Goal: Information Seeking & Learning: Learn about a topic

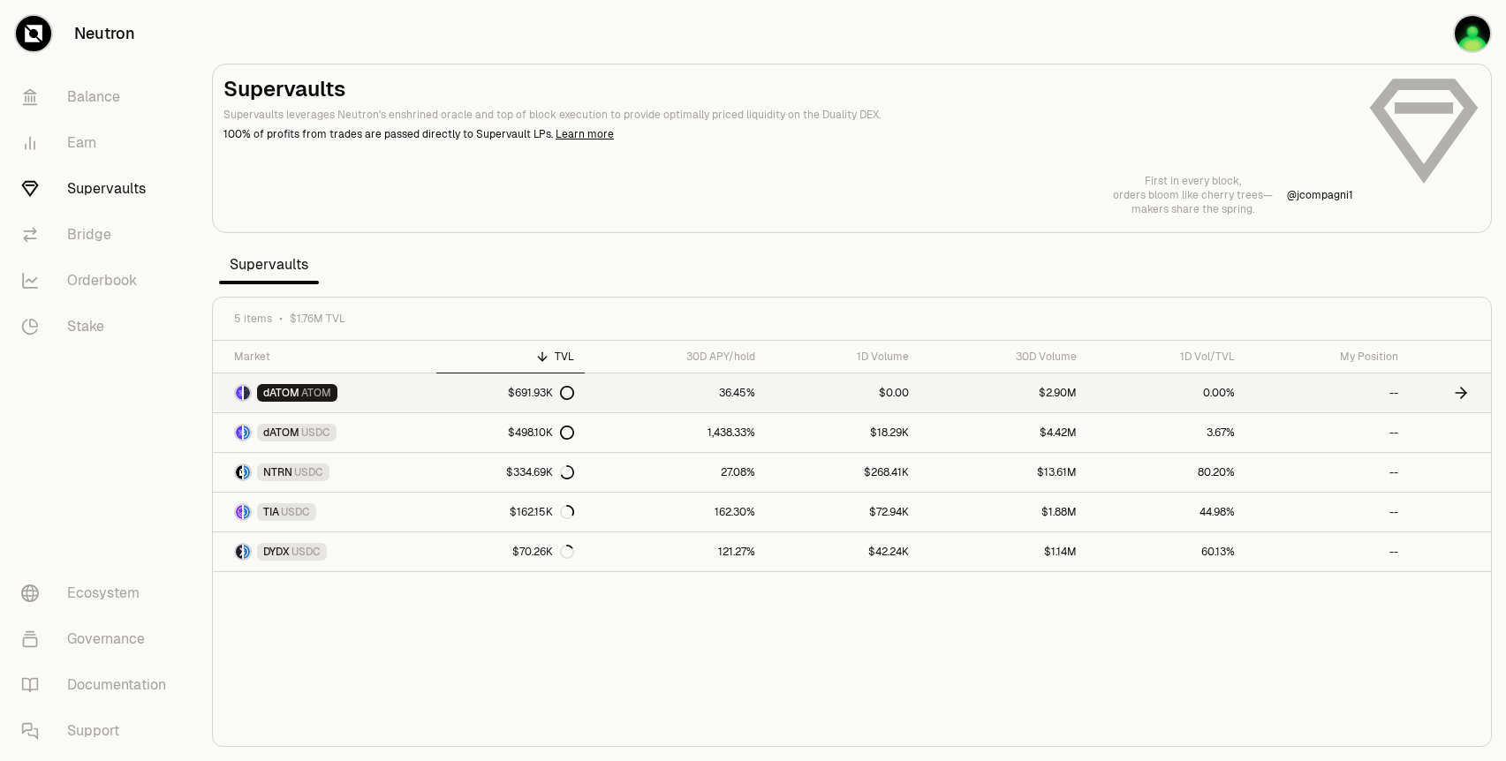
click at [429, 396] on link "dATOM ATOM" at bounding box center [325, 393] width 224 height 39
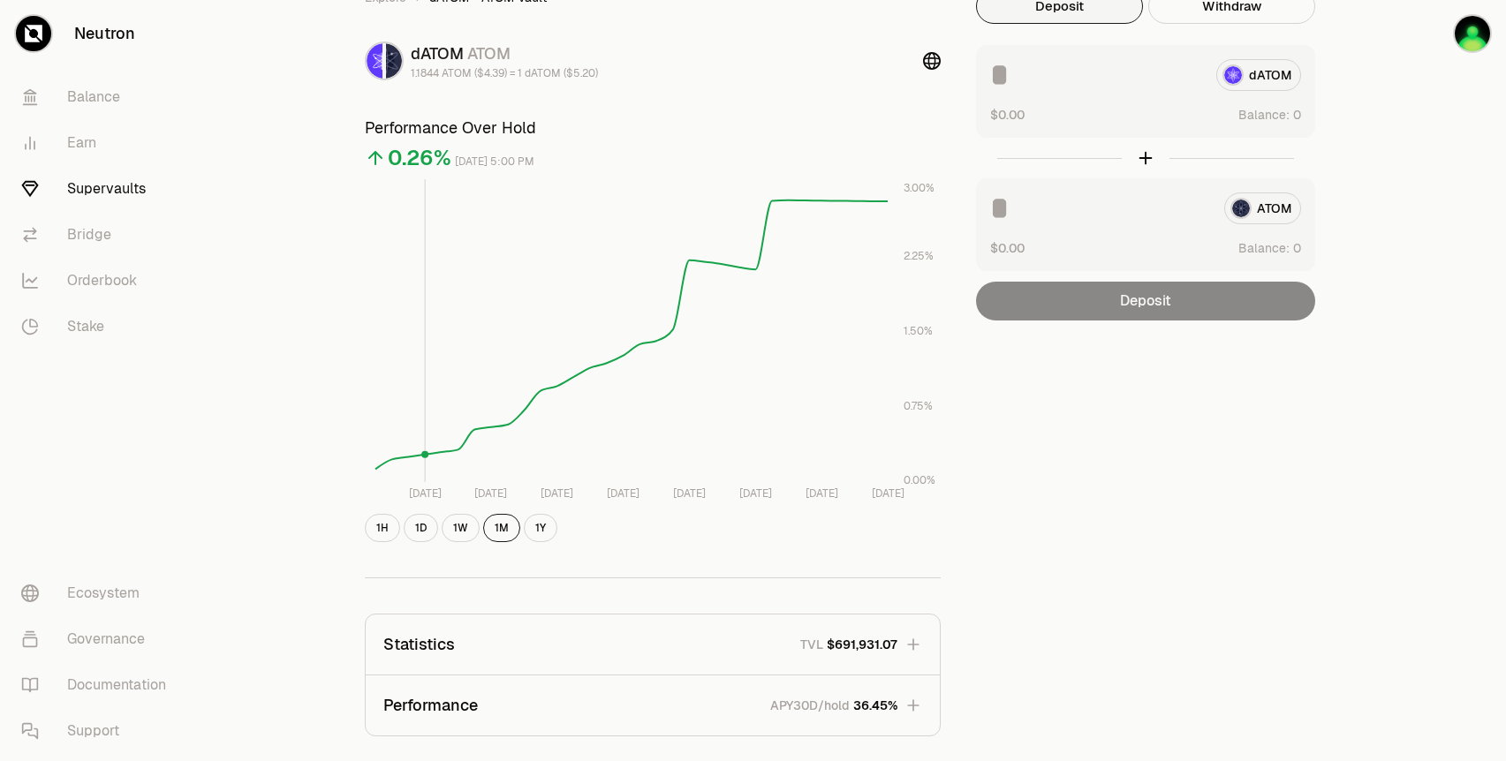
scroll to position [367, 0]
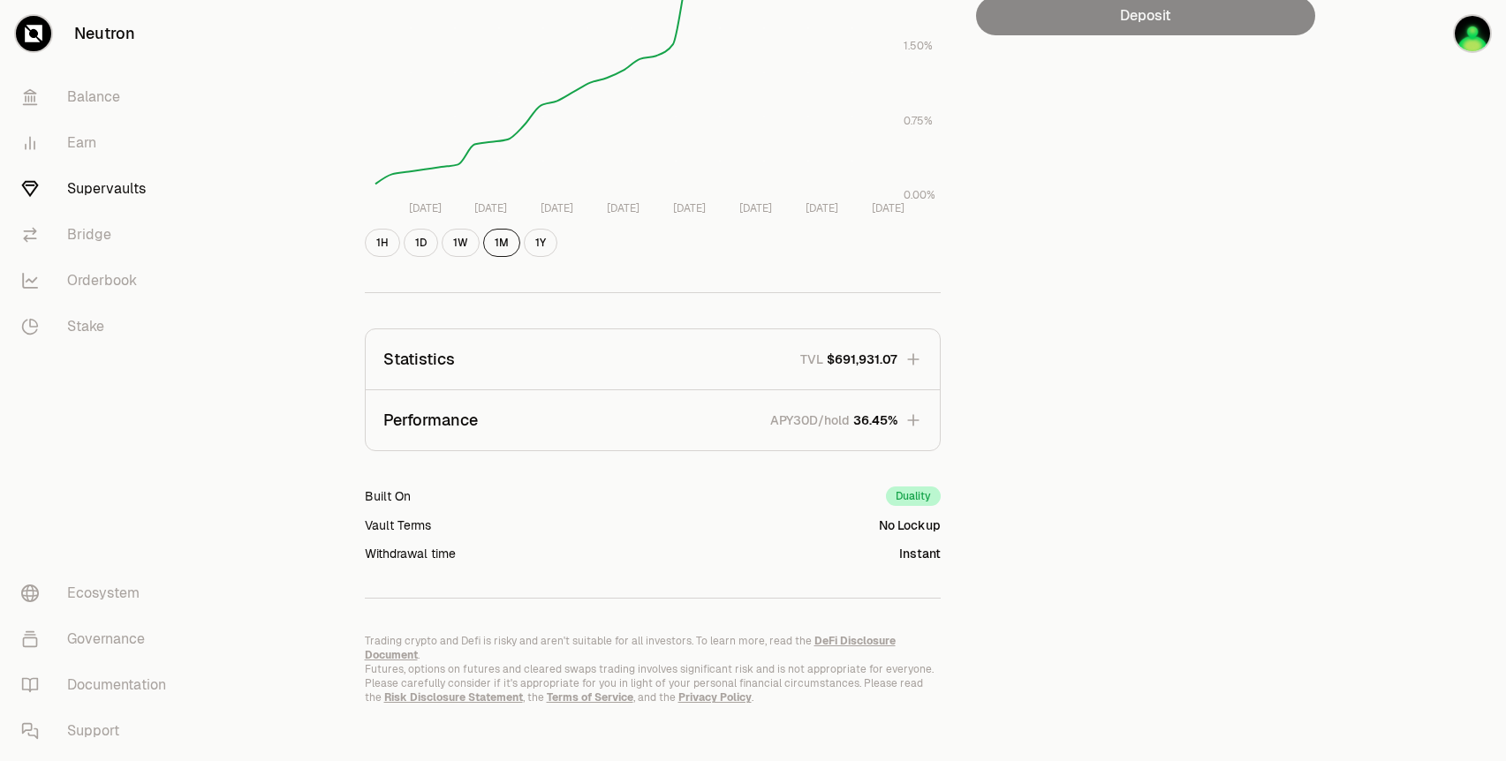
click at [895, 419] on span "36.45%" at bounding box center [875, 421] width 44 height 18
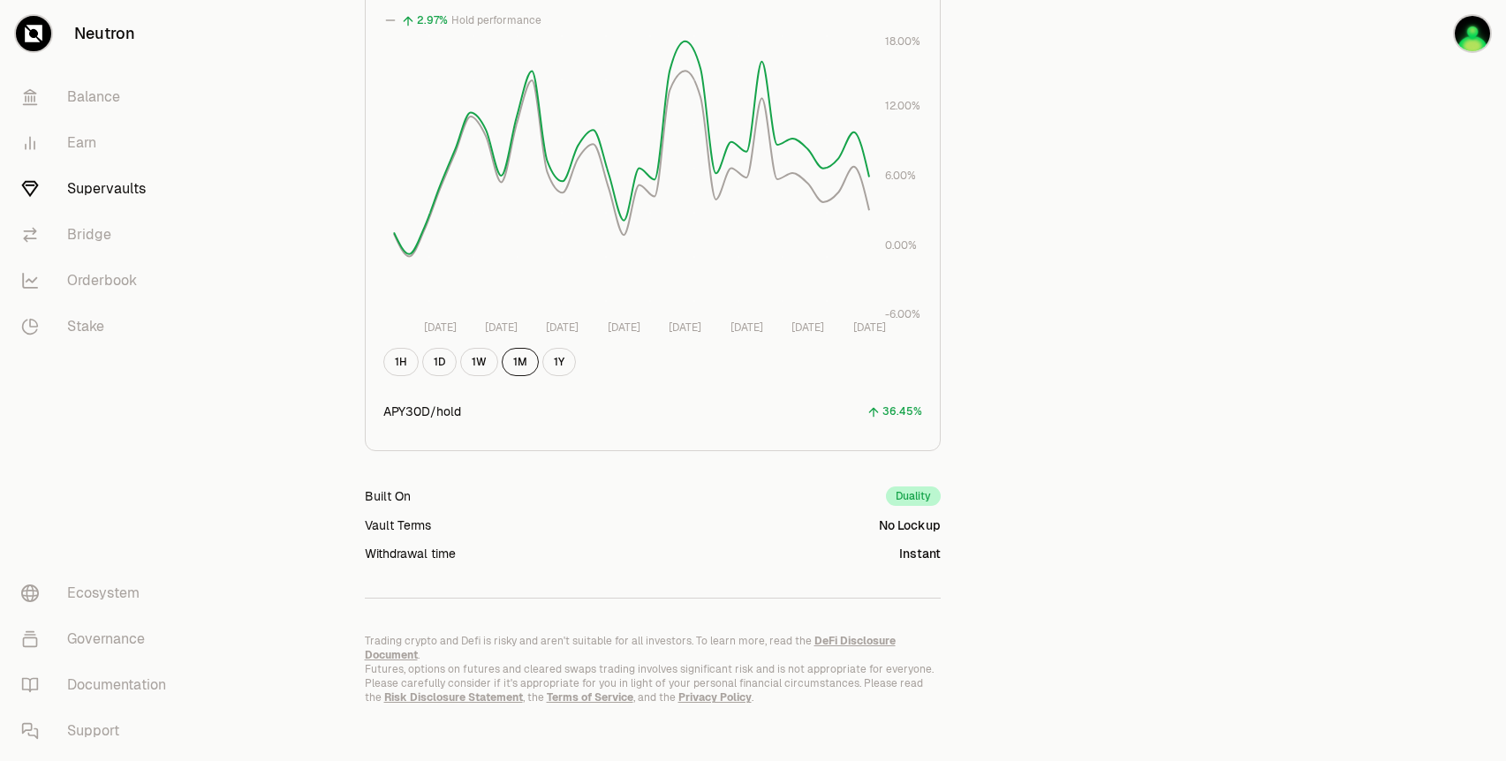
scroll to position [0, 0]
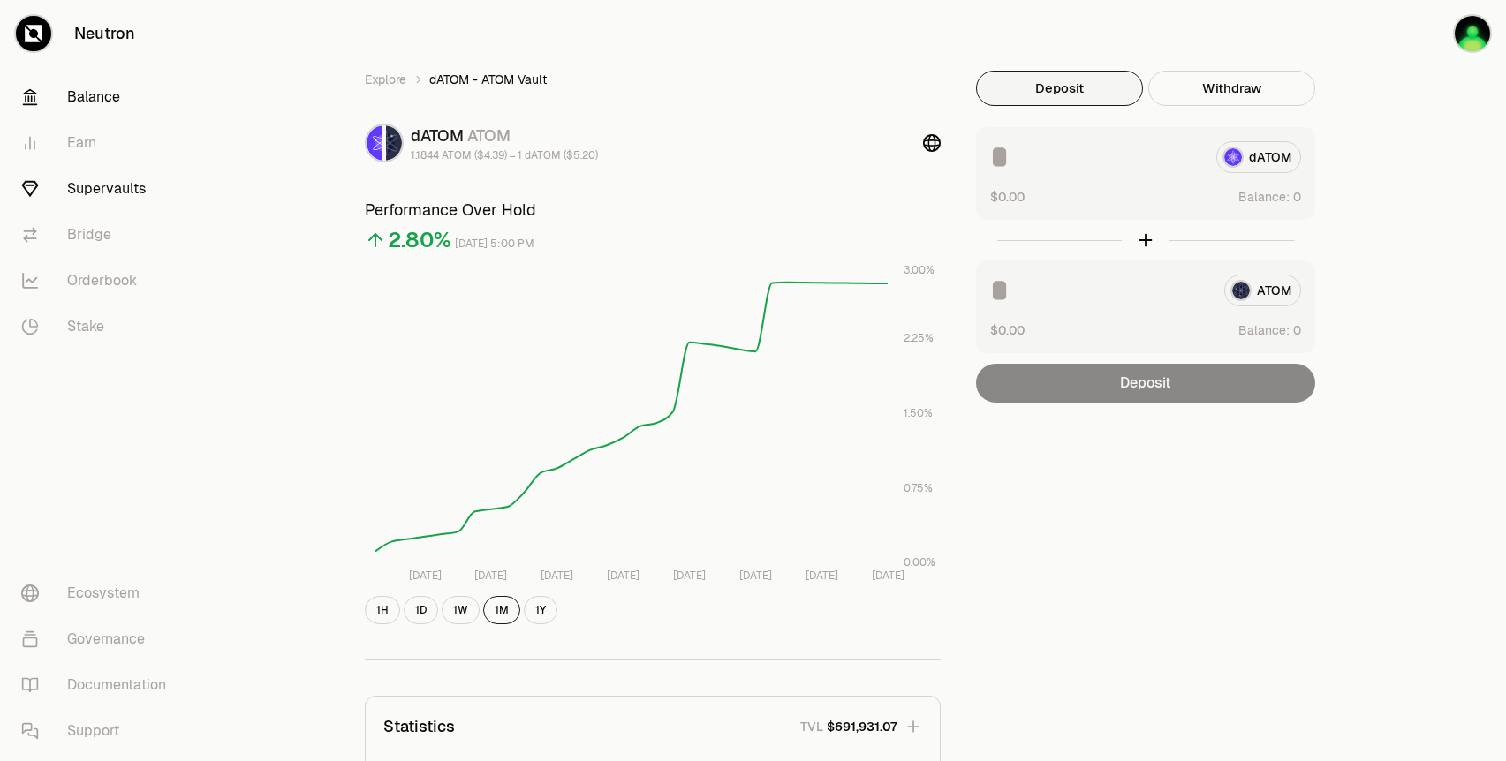
click at [138, 89] on link "Balance" at bounding box center [99, 97] width 184 height 46
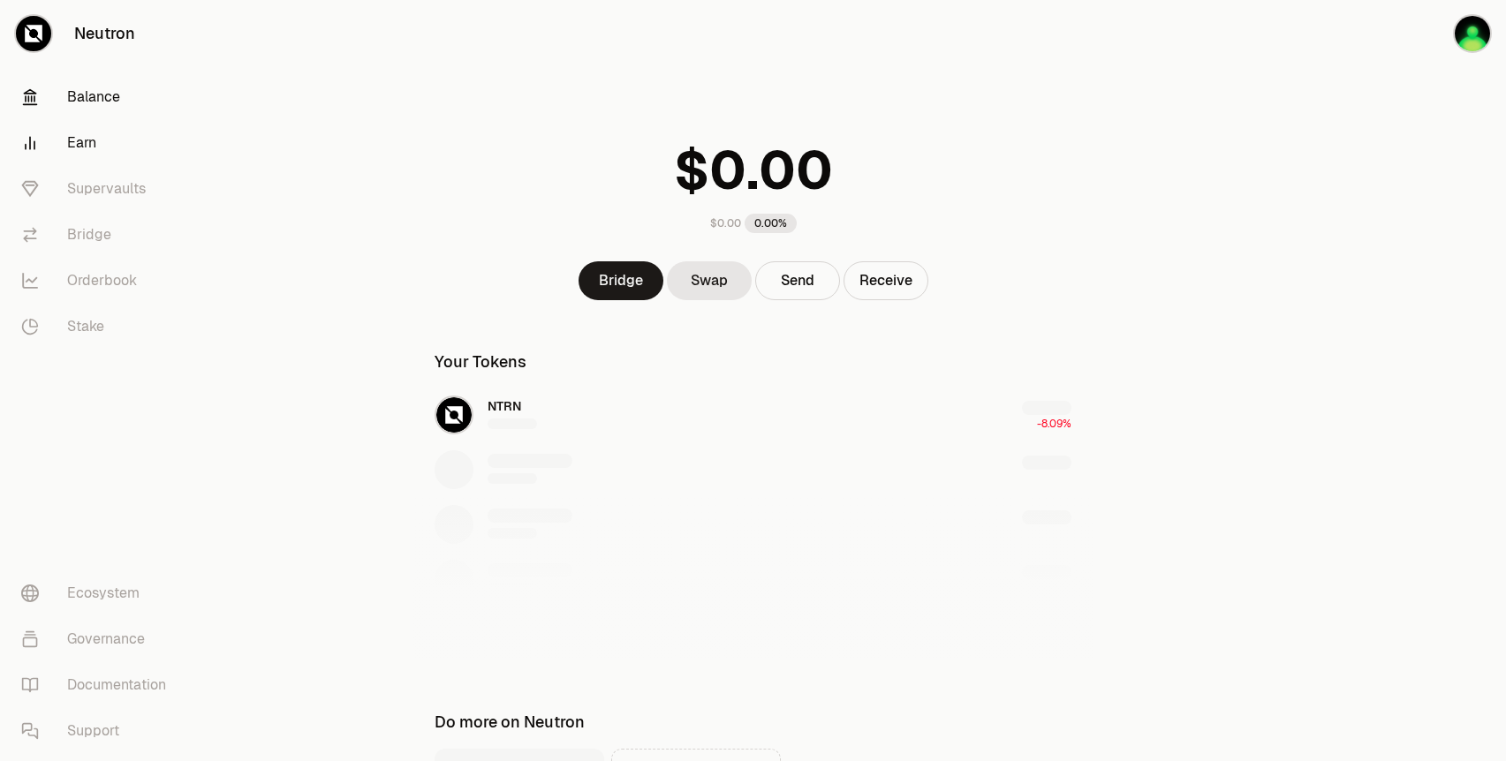
click at [107, 140] on link "Earn" at bounding box center [99, 143] width 184 height 46
